Goal: Go to known website: Go to known website

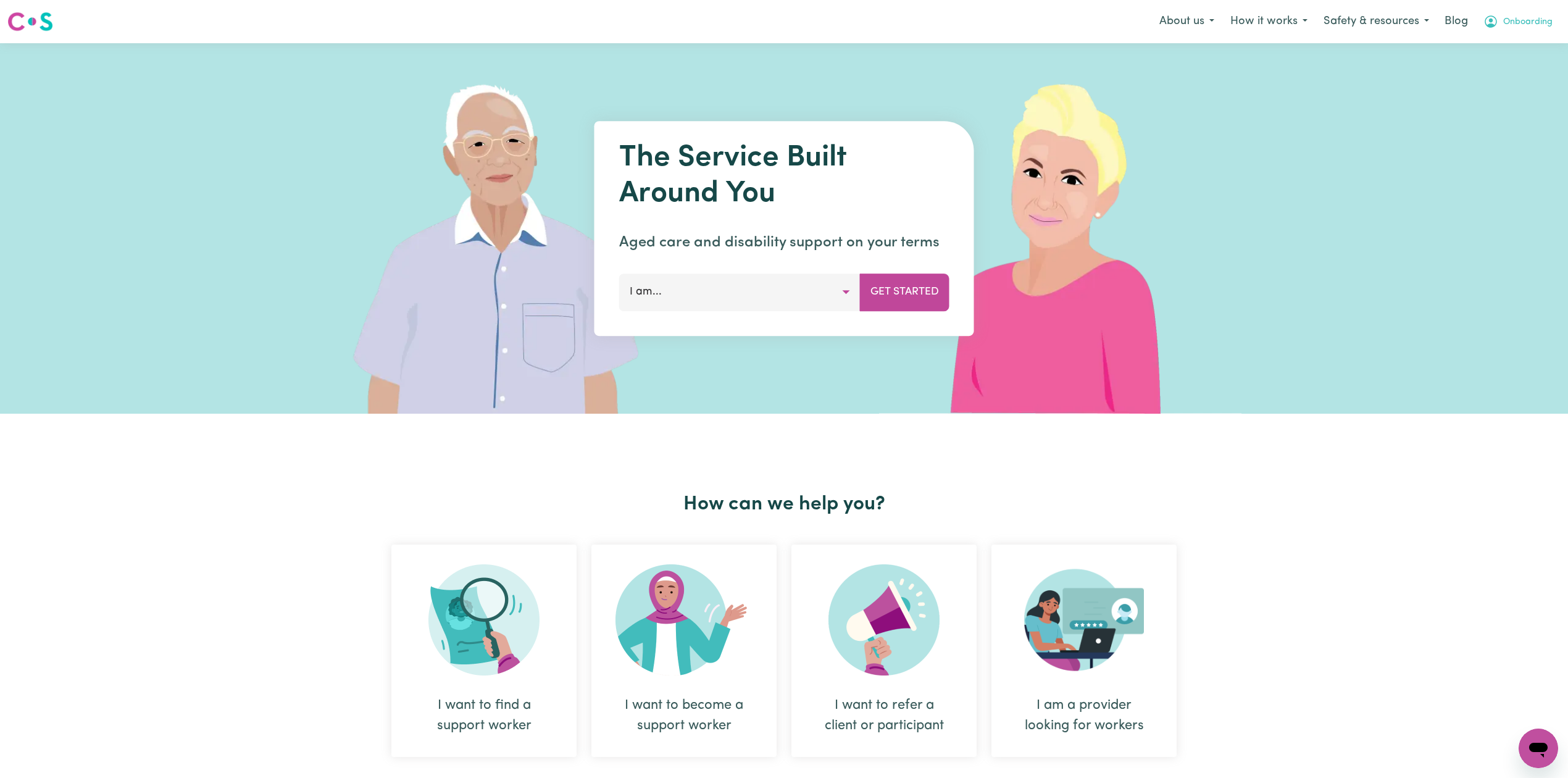
click at [1545, 27] on span "Onboarding" at bounding box center [1527, 21] width 49 height 13
click at [1524, 83] on div "Admin Dashboard Logout" at bounding box center [1511, 59] width 99 height 47
click at [1512, 70] on link "Logout" at bounding box center [1511, 71] width 97 height 23
click at [1527, 28] on link "Login" at bounding box center [1539, 21] width 43 height 27
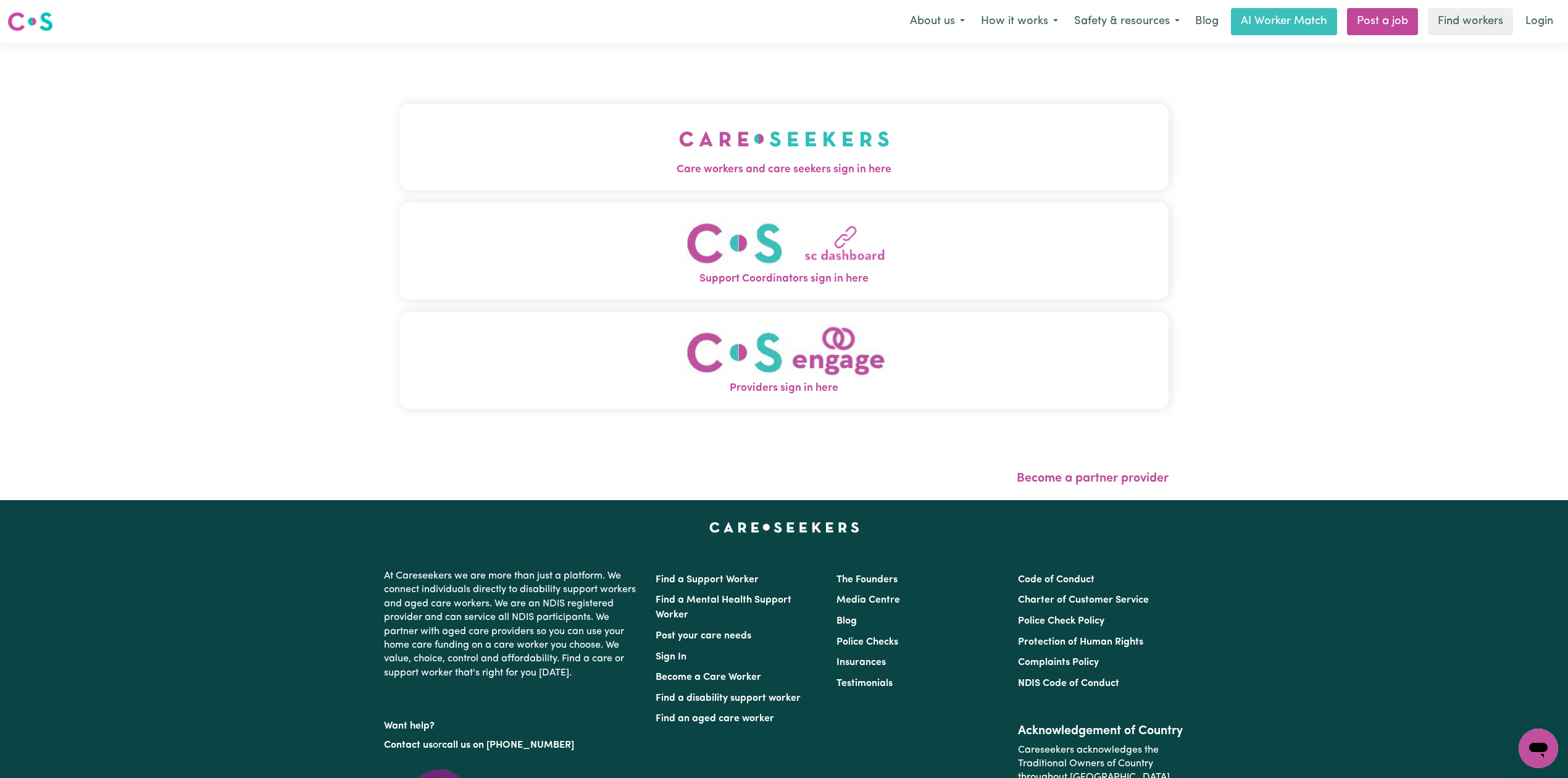
click at [679, 142] on img "Care workers and care seekers sign in here" at bounding box center [784, 138] width 211 height 46
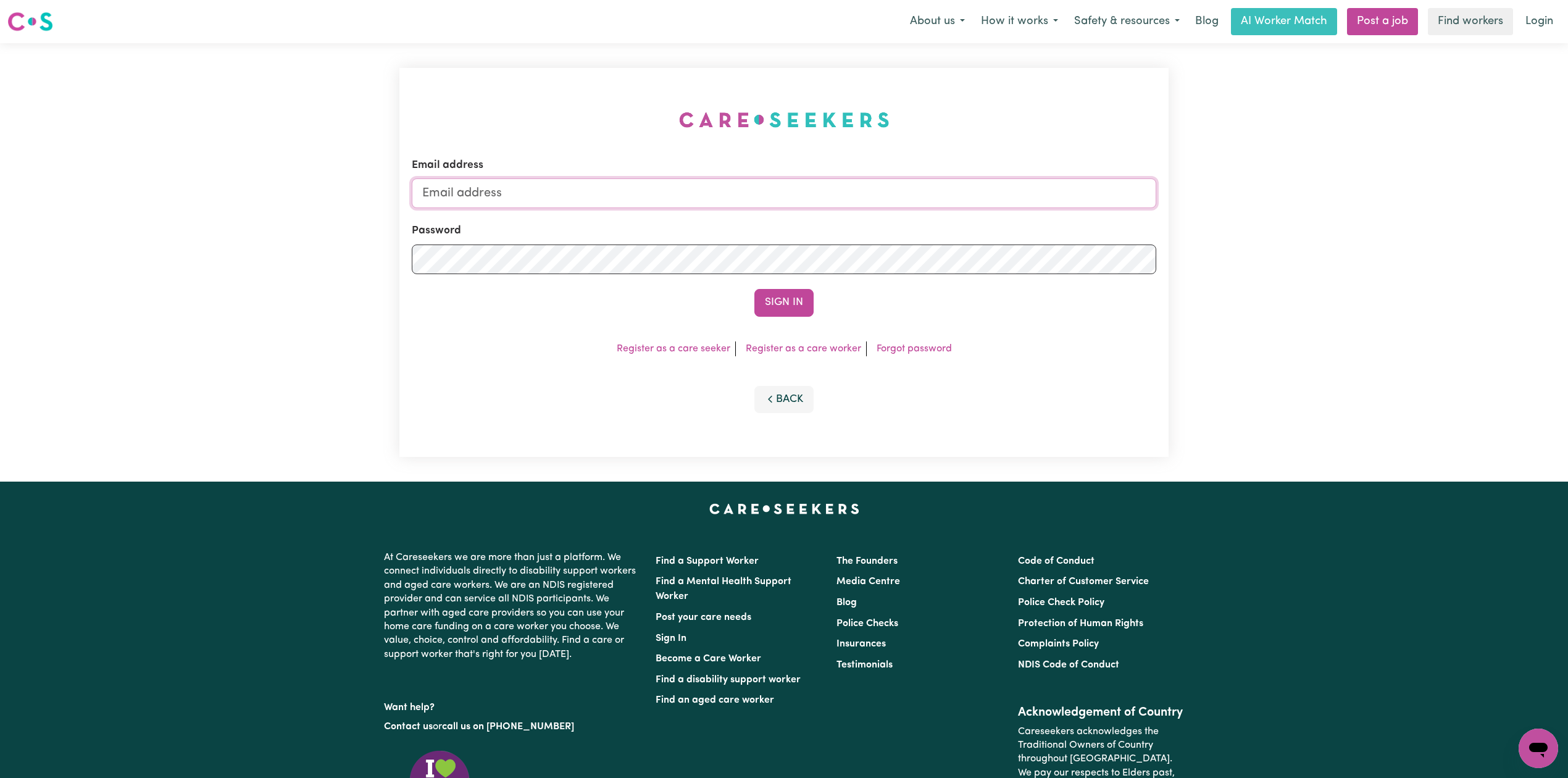
type input "[EMAIL_ADDRESS][DOMAIN_NAME]"
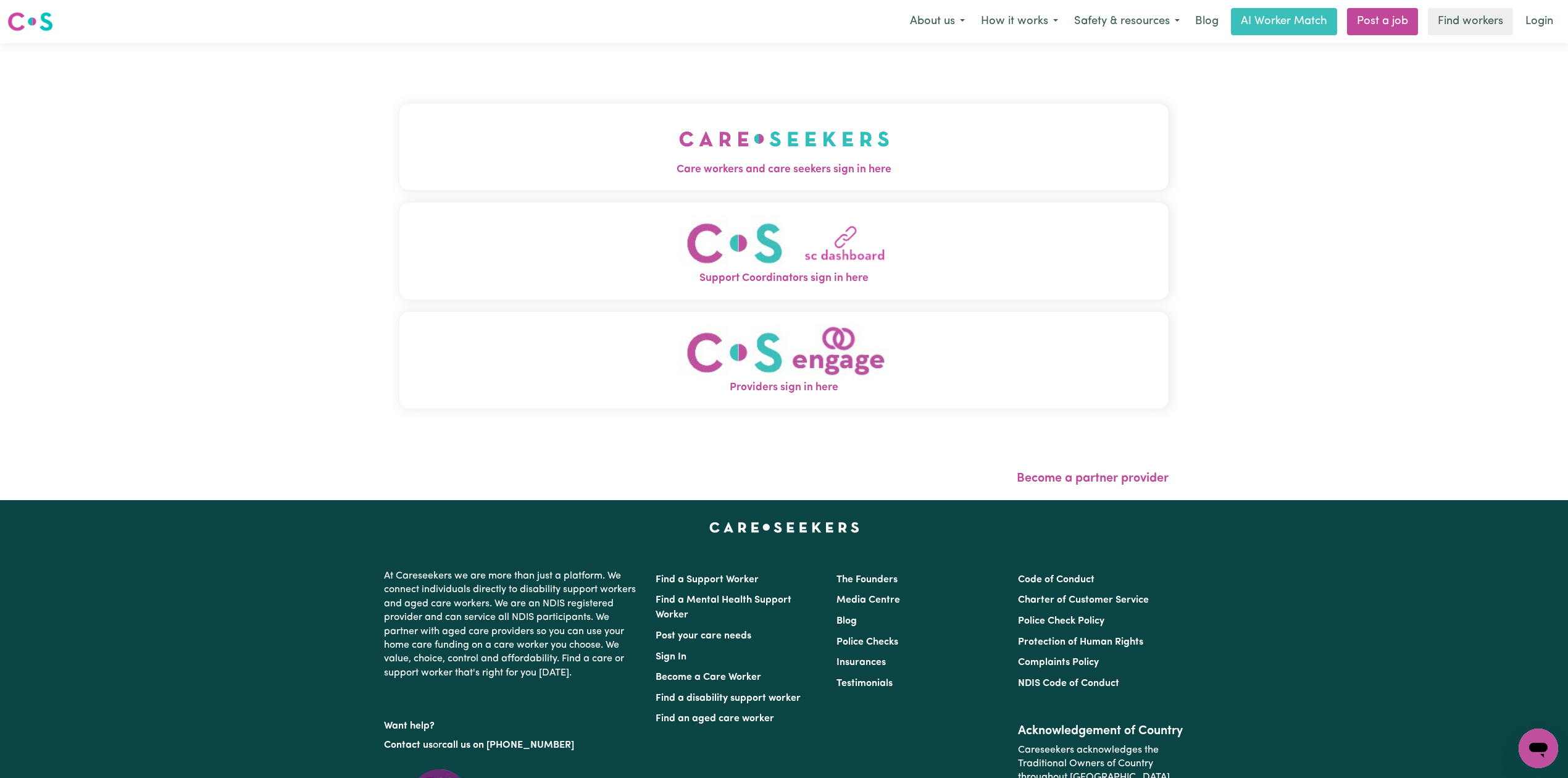
click at [826, 156] on img "Care workers and care seekers sign in here" at bounding box center [784, 138] width 211 height 46
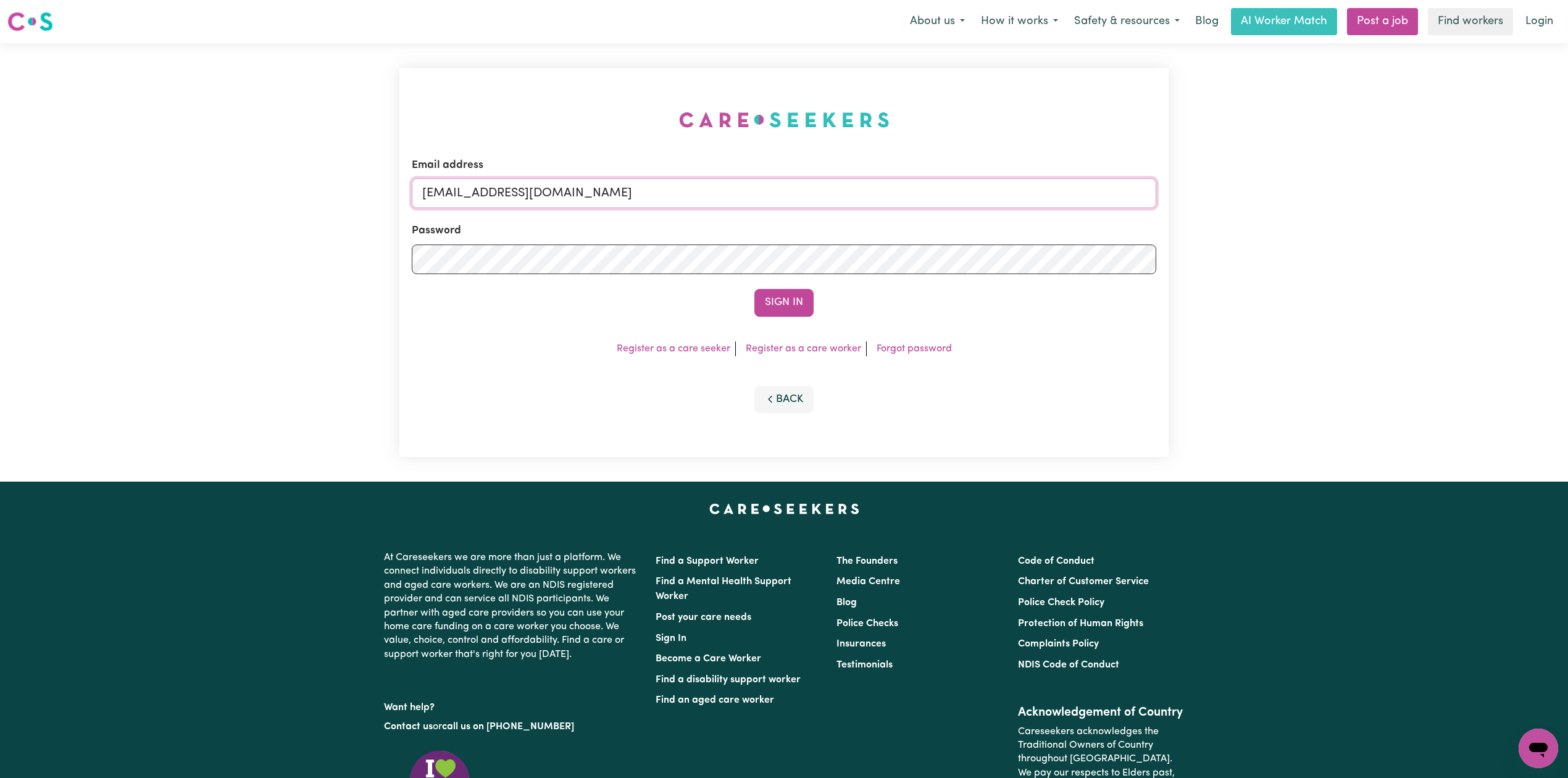
click at [559, 203] on input "[EMAIL_ADDRESS][DOMAIN_NAME]" at bounding box center [784, 193] width 745 height 29
drag, startPoint x: 485, startPoint y: 190, endPoint x: 851, endPoint y: 198, distance: 366.1
click at [851, 198] on input "Superuser~goodacrechantelle@gmail.com" at bounding box center [784, 193] width 745 height 29
type input "Superuser~goodacrechantelle@gmail.com"
click at [790, 309] on button "Sign In" at bounding box center [784, 303] width 59 height 27
